Goal: Task Accomplishment & Management: Manage account settings

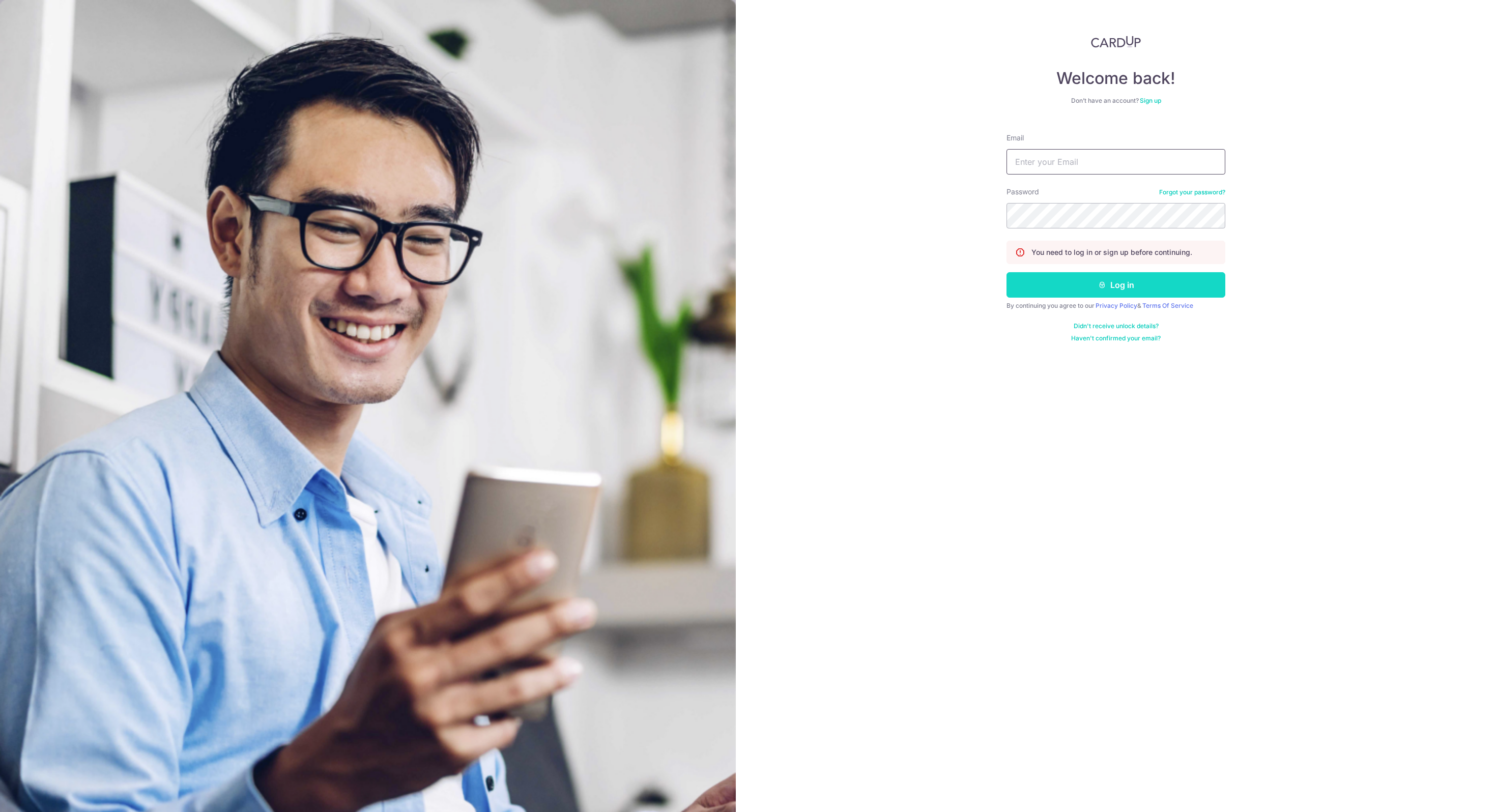
type input "[EMAIL_ADDRESS][DOMAIN_NAME]"
click at [1074, 277] on button "Log in" at bounding box center [1116, 285] width 219 height 25
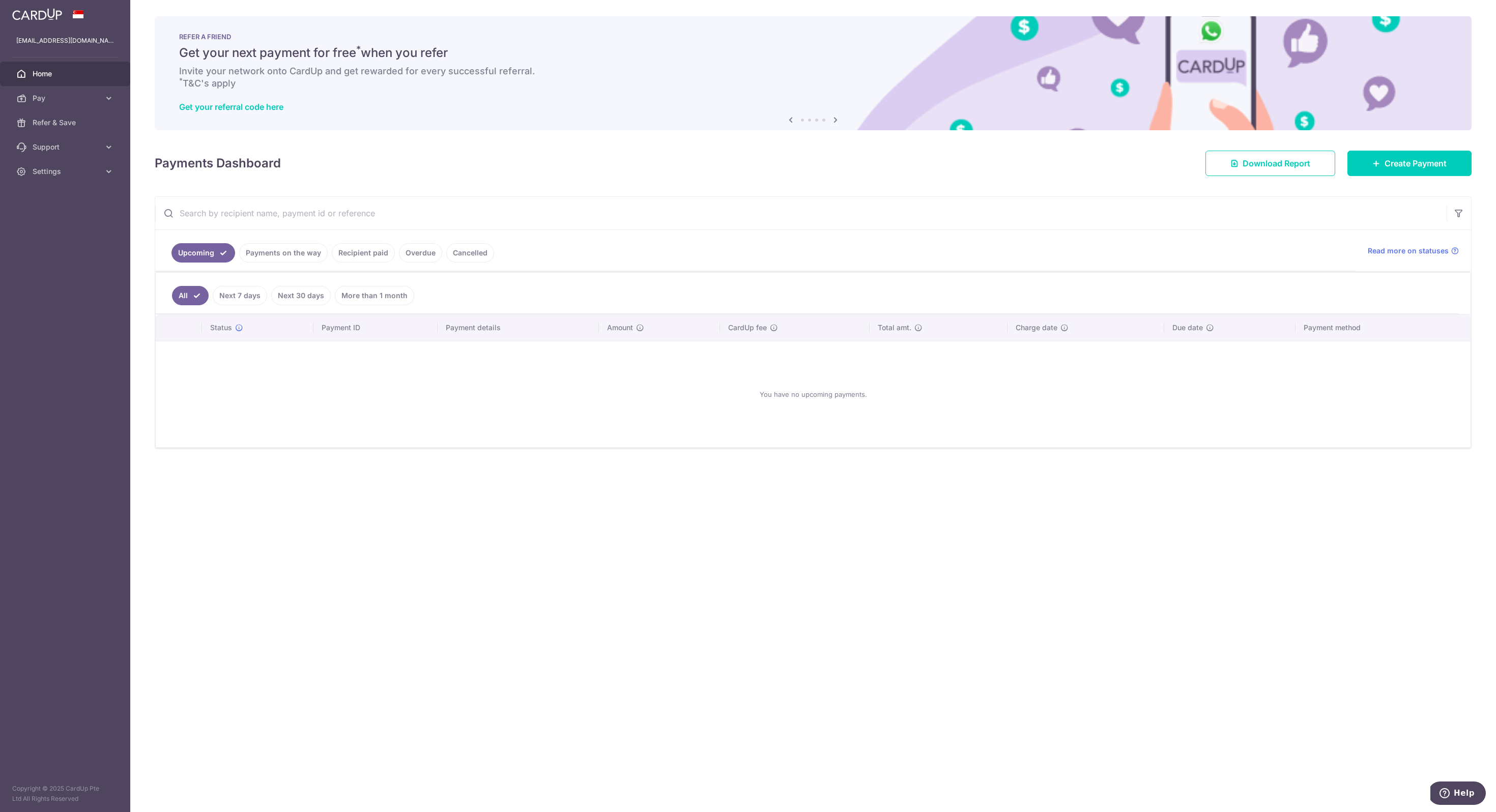
click at [364, 257] on link "Recipient paid" at bounding box center [363, 253] width 63 height 19
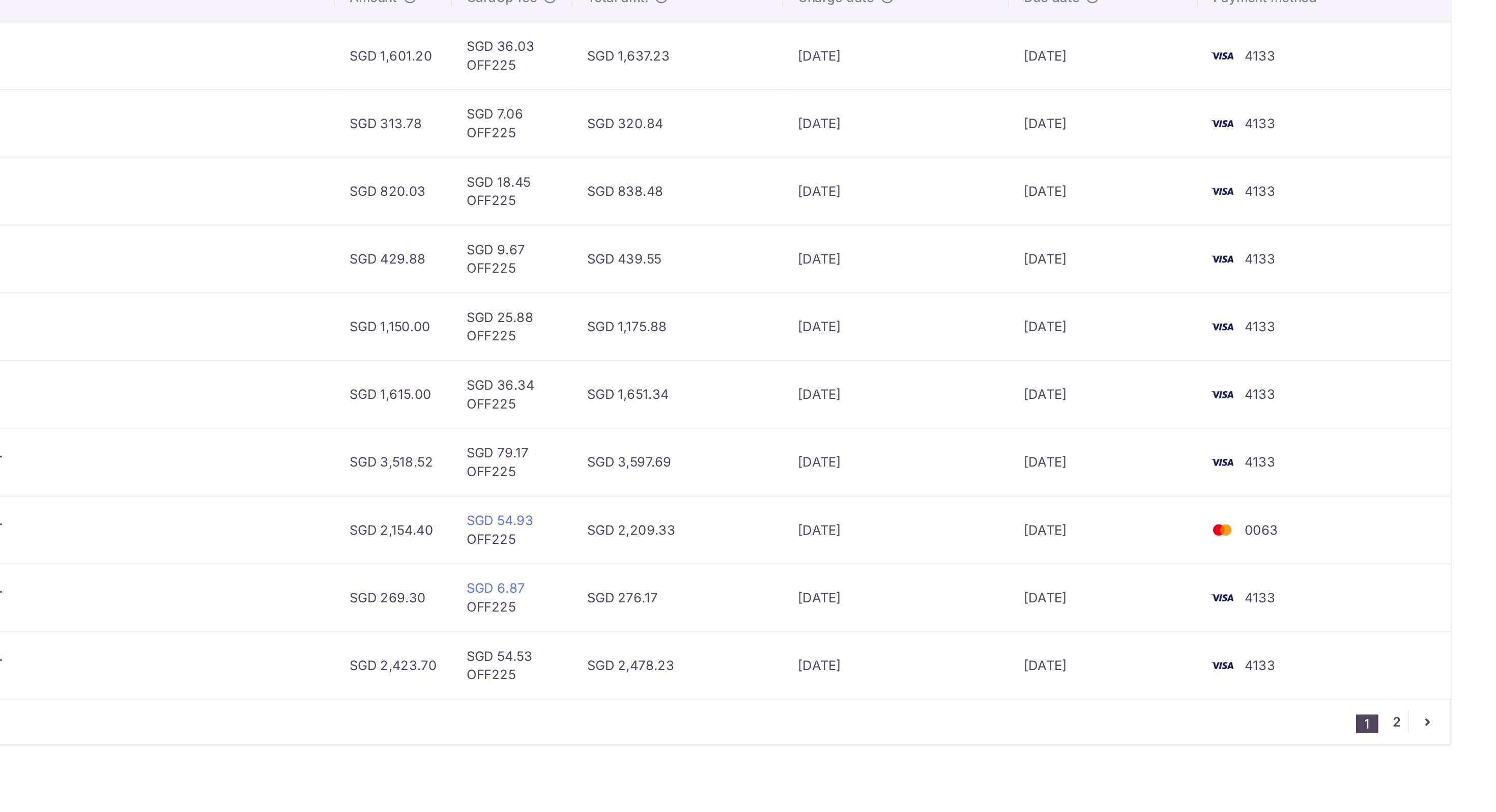
click at [1438, 679] on link "2" at bounding box center [1442, 682] width 12 height 12
